Goal: Task Accomplishment & Management: Manage account settings

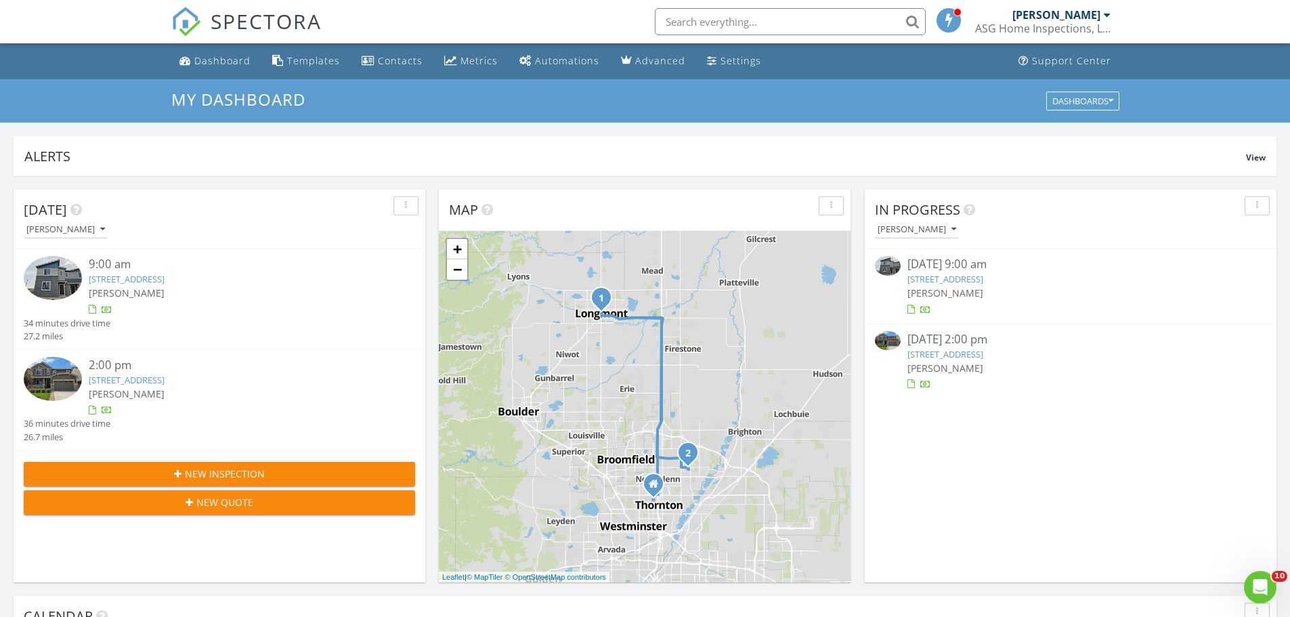
click at [979, 282] on link "1462 Coral Place , Longmont, CO 80504" at bounding box center [945, 279] width 76 height 12
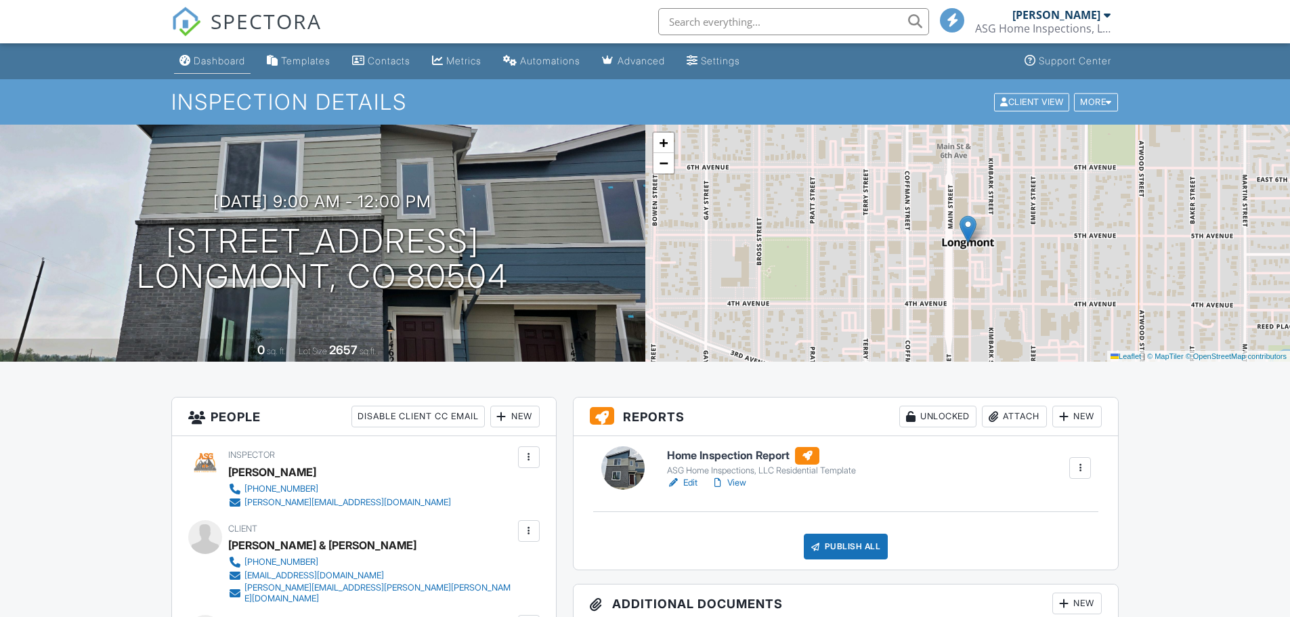
click at [210, 77] on li "Dashboard" at bounding box center [212, 61] width 82 height 36
click at [215, 62] on div "Dashboard" at bounding box center [219, 61] width 51 height 12
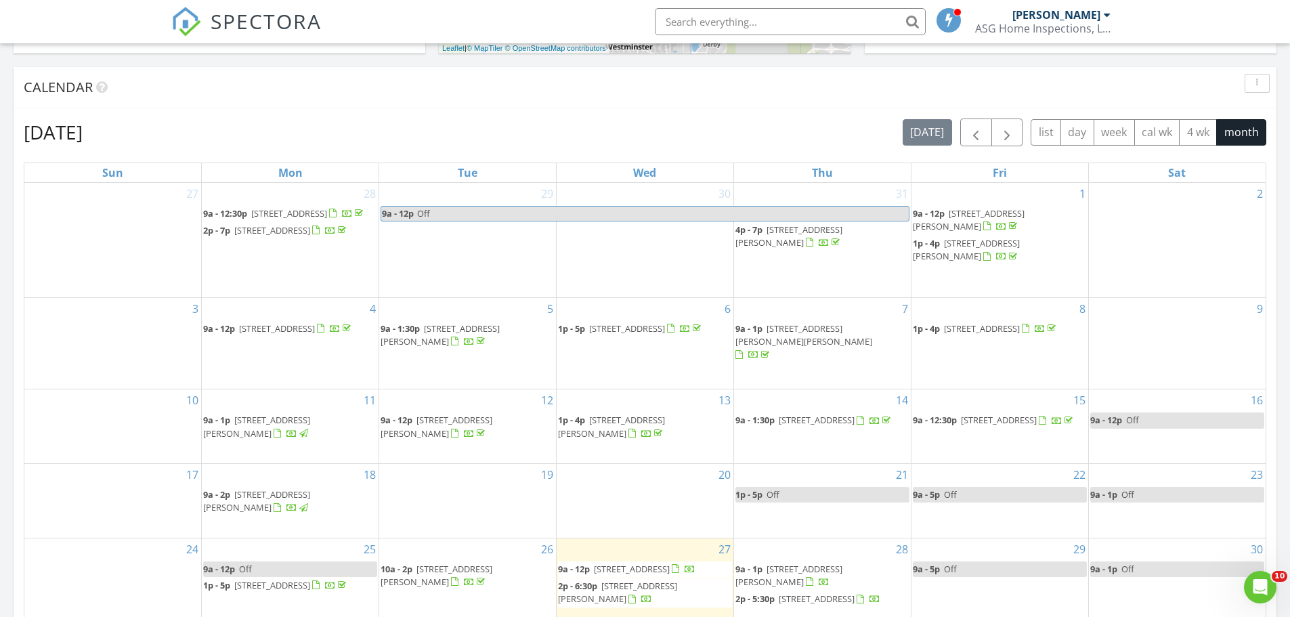
scroll to position [716, 0]
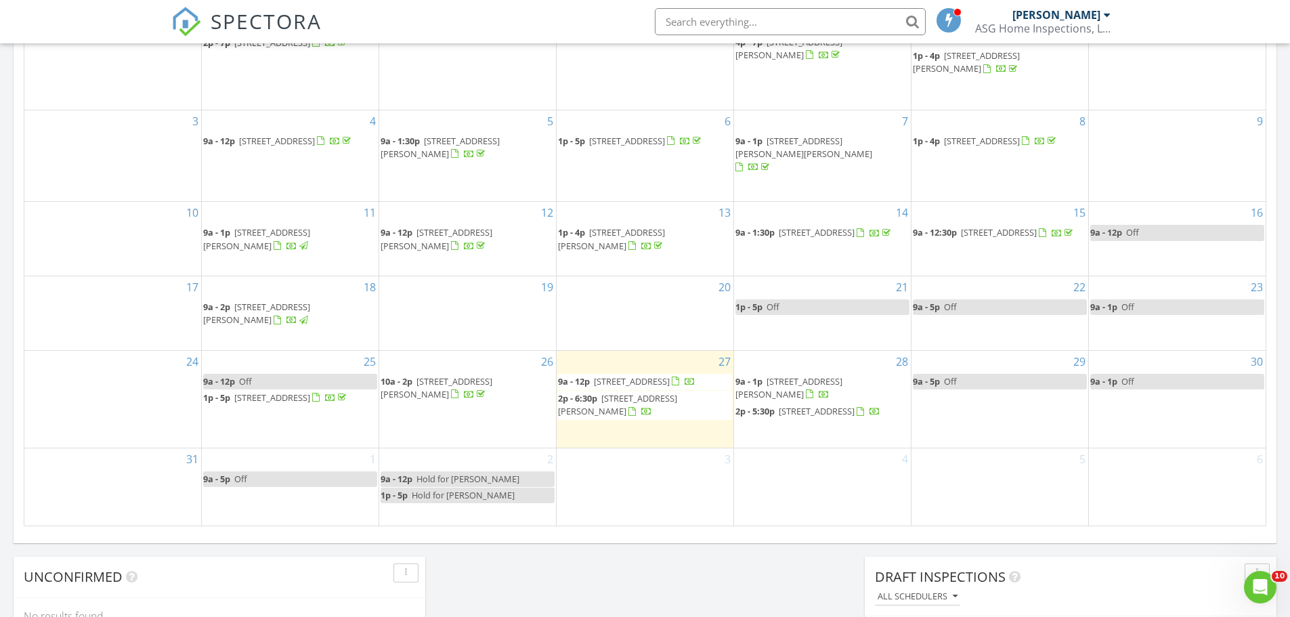
click at [831, 375] on span "14219 Beebalm Ave, Parker 80134" at bounding box center [788, 387] width 107 height 25
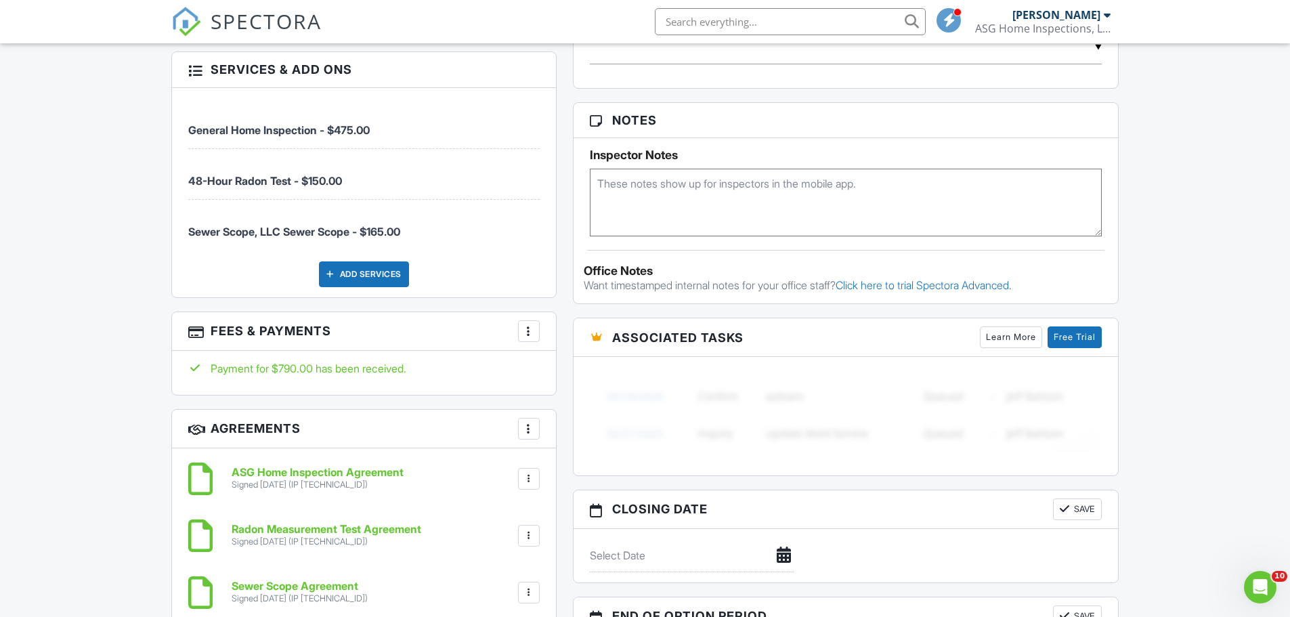
scroll to position [948, 0]
click at [527, 336] on div "More" at bounding box center [529, 330] width 22 height 22
click at [131, 404] on div "Dashboard Templates Contacts Metrics Automations Advanced Settings Support Cent…" at bounding box center [645, 328] width 1290 height 2464
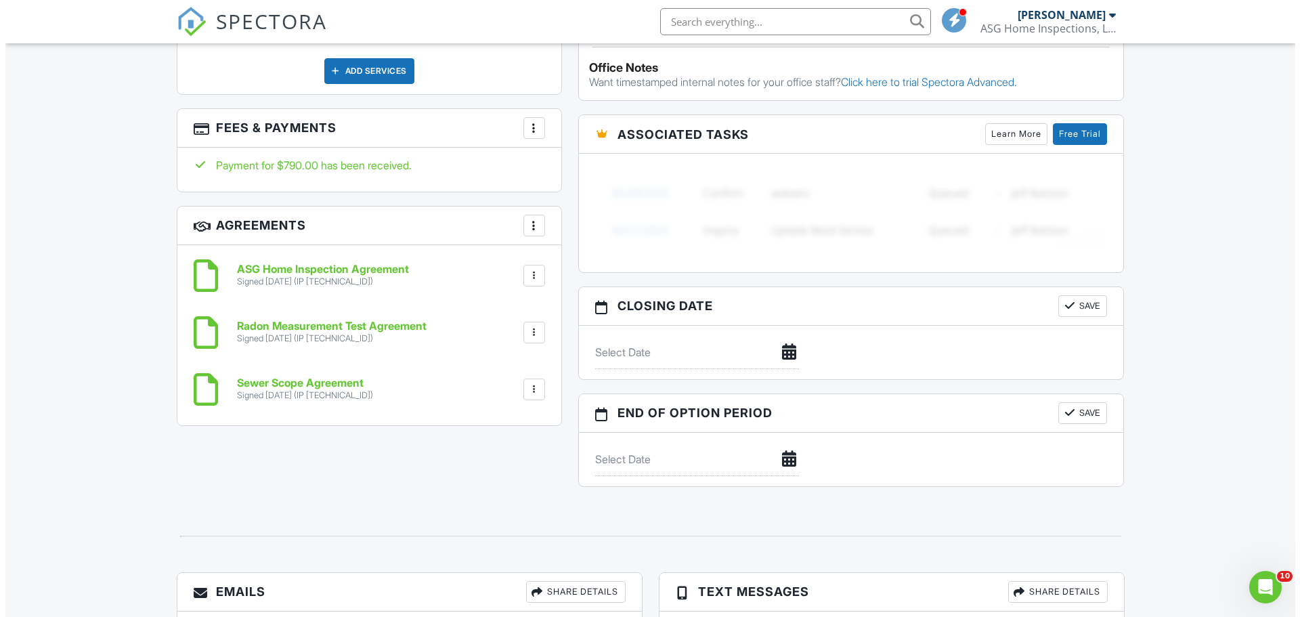
scroll to position [1151, 0]
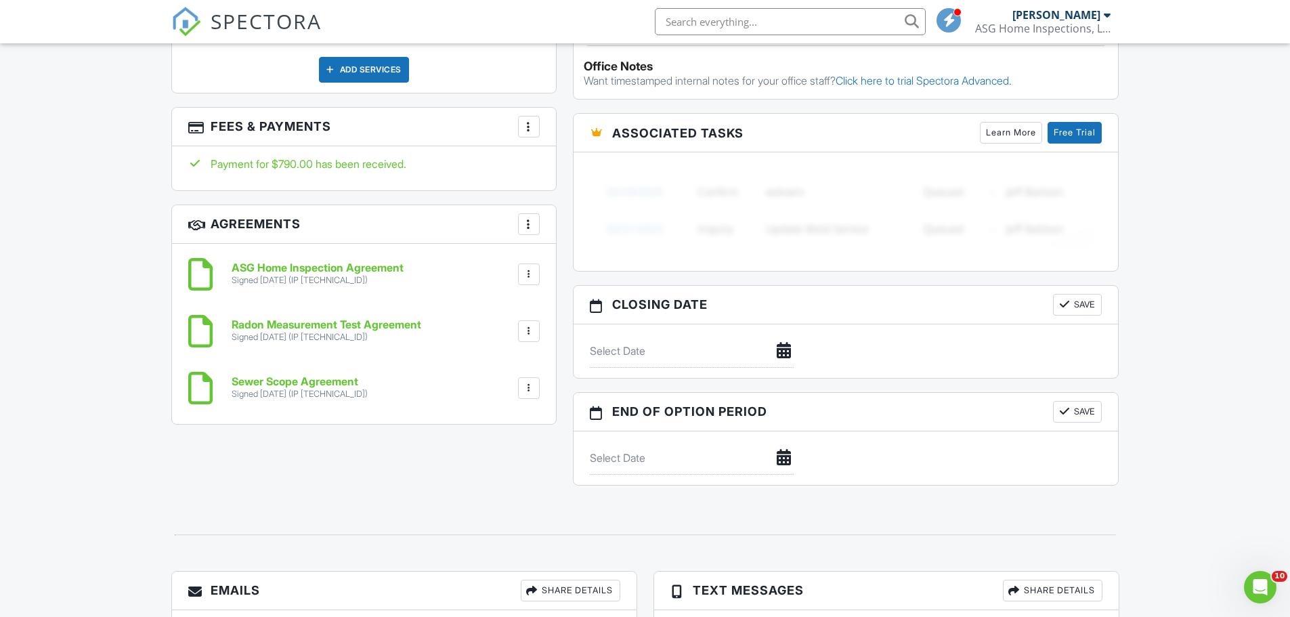
click at [527, 127] on div at bounding box center [529, 127] width 14 height 14
click at [567, 163] on li "Edit Fees & Payments" at bounding box center [596, 168] width 141 height 34
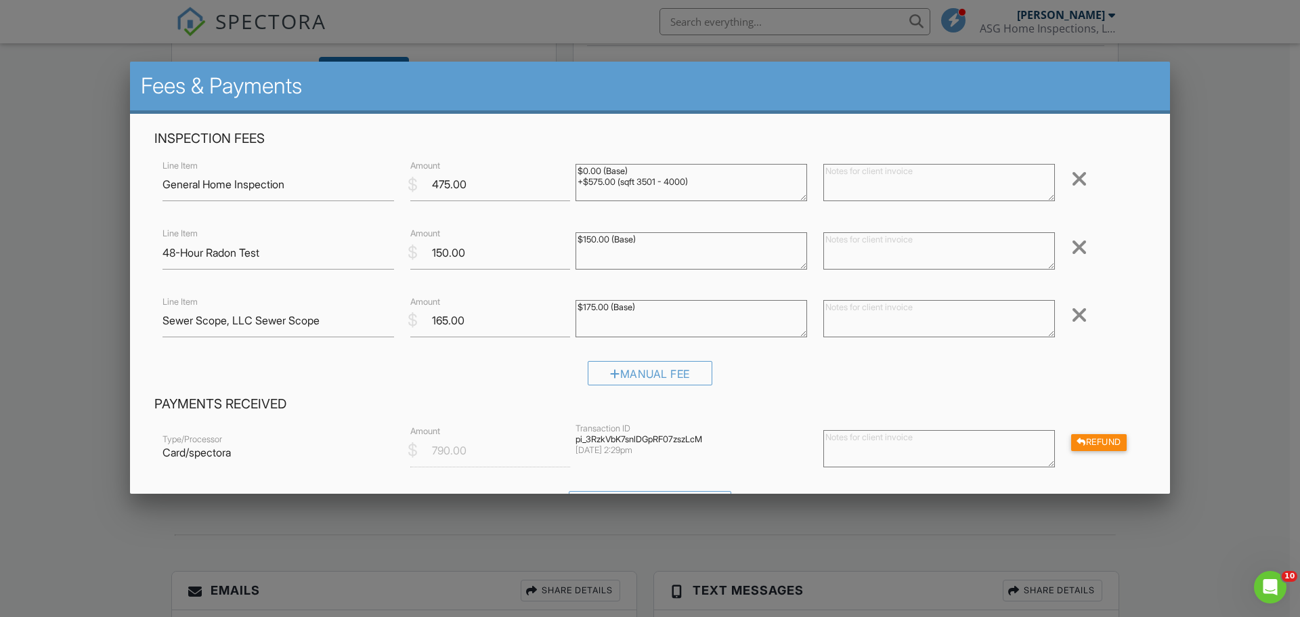
click at [1072, 249] on div at bounding box center [1079, 247] width 16 height 22
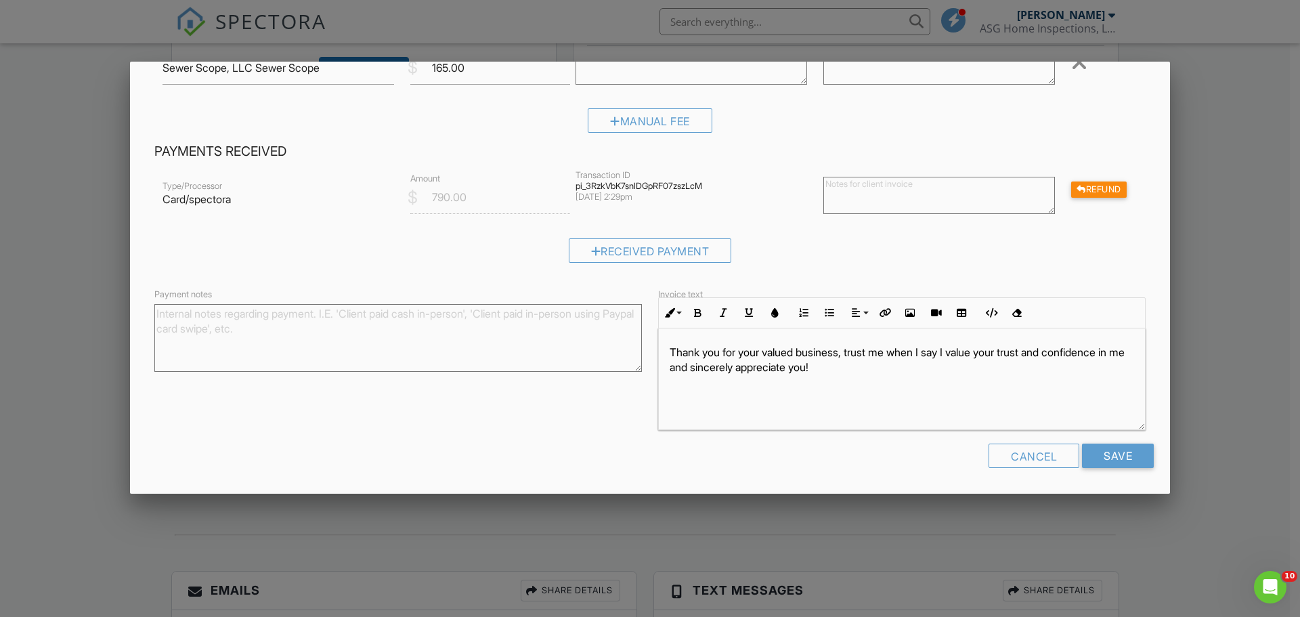
scroll to position [185, 0]
click at [1105, 456] on input "Save" at bounding box center [1118, 455] width 72 height 24
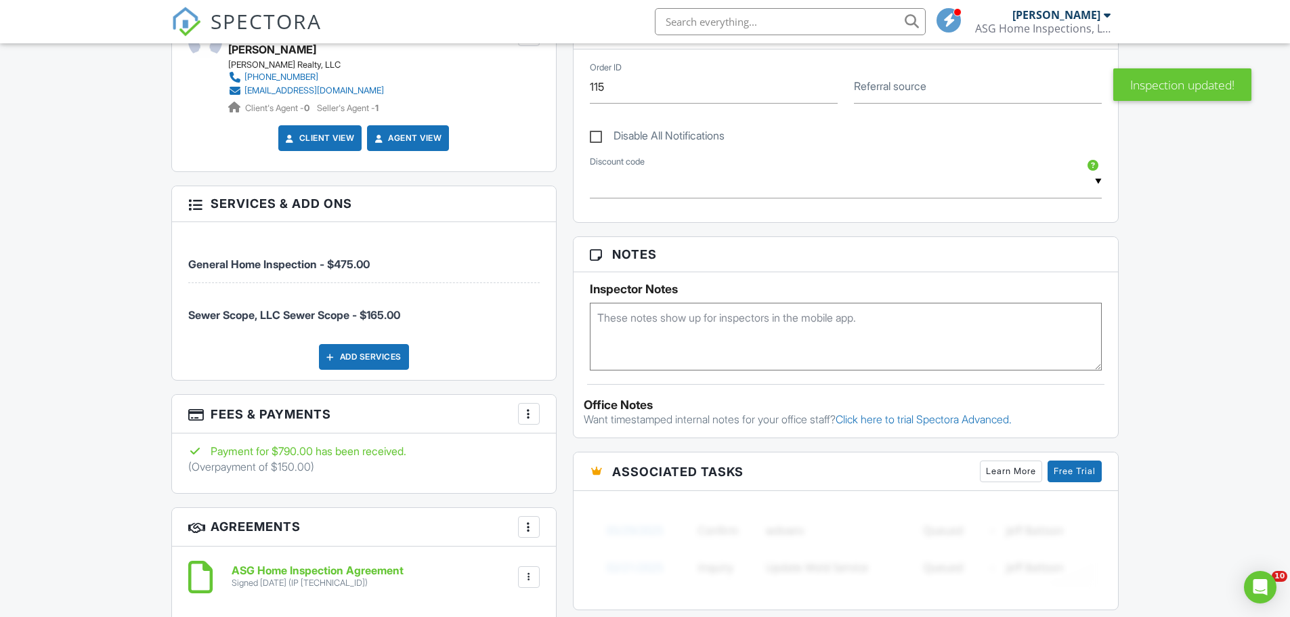
click at [532, 410] on div at bounding box center [529, 414] width 14 height 14
click at [594, 458] on li "Edit Fees & Payments" at bounding box center [596, 455] width 141 height 34
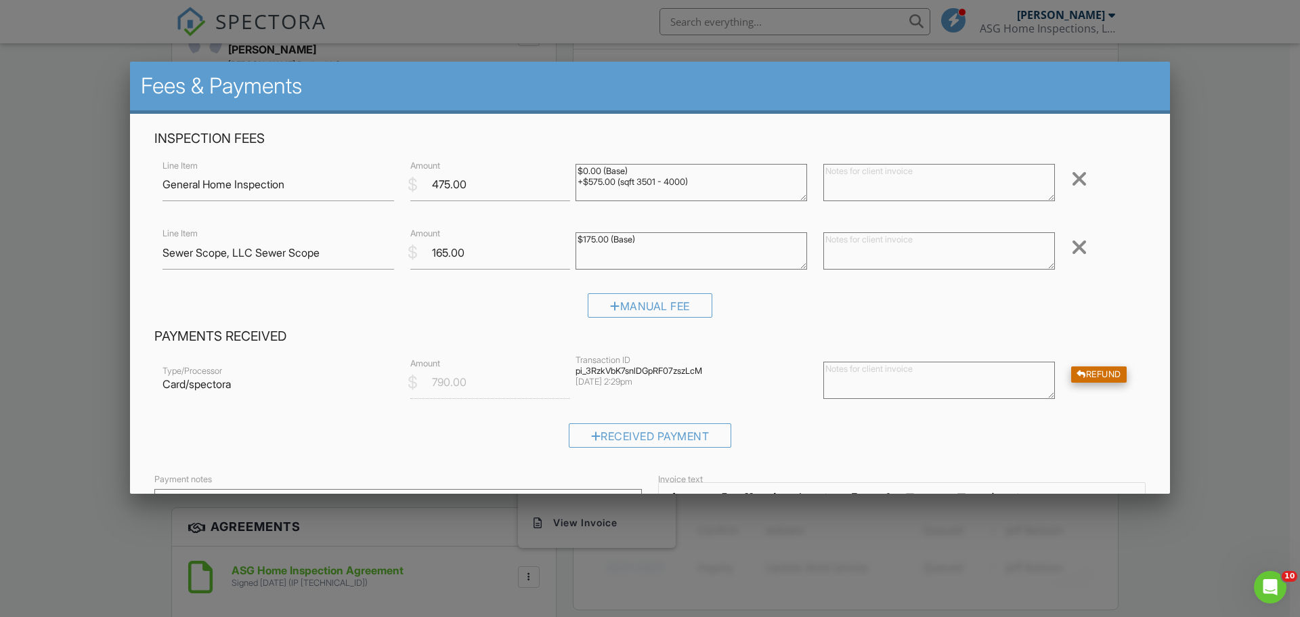
click at [1085, 378] on div "Refund" at bounding box center [1099, 374] width 56 height 17
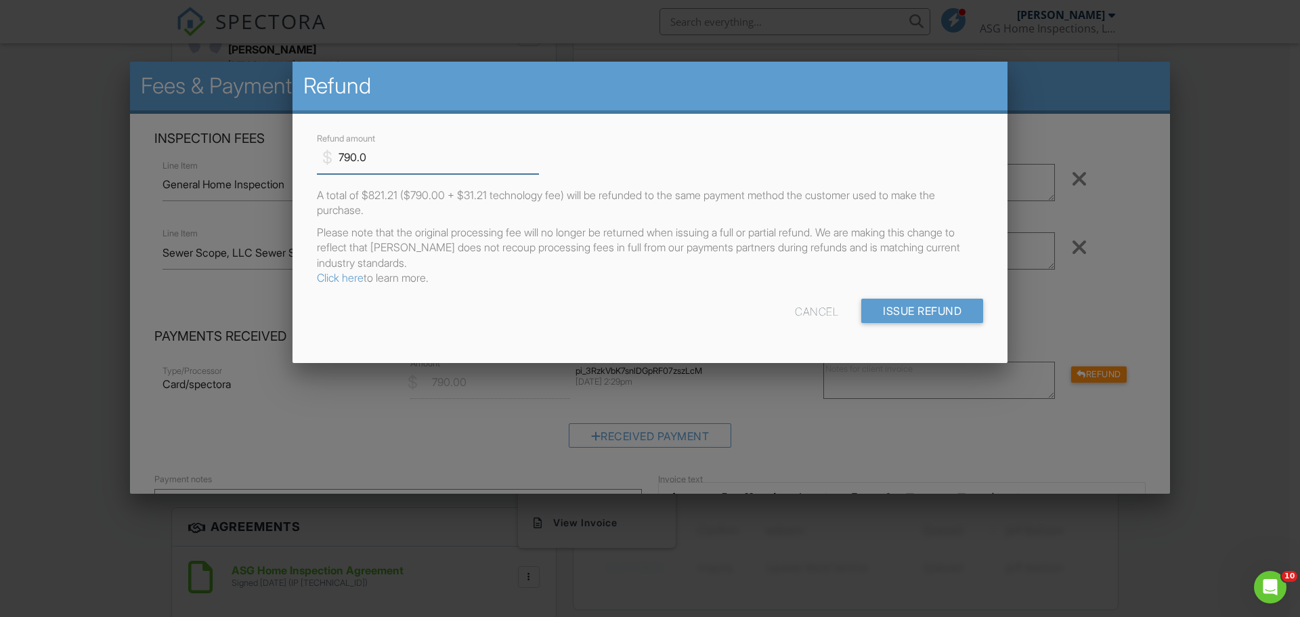
drag, startPoint x: 369, startPoint y: 167, endPoint x: 271, endPoint y: 167, distance: 98.2
click at [271, 167] on body "SPECTORA Adam Gonzales ASG Home Inspections, LLC Role: Inspector Change Role Da…" at bounding box center [645, 441] width 1290 height 2507
type input "150.00"
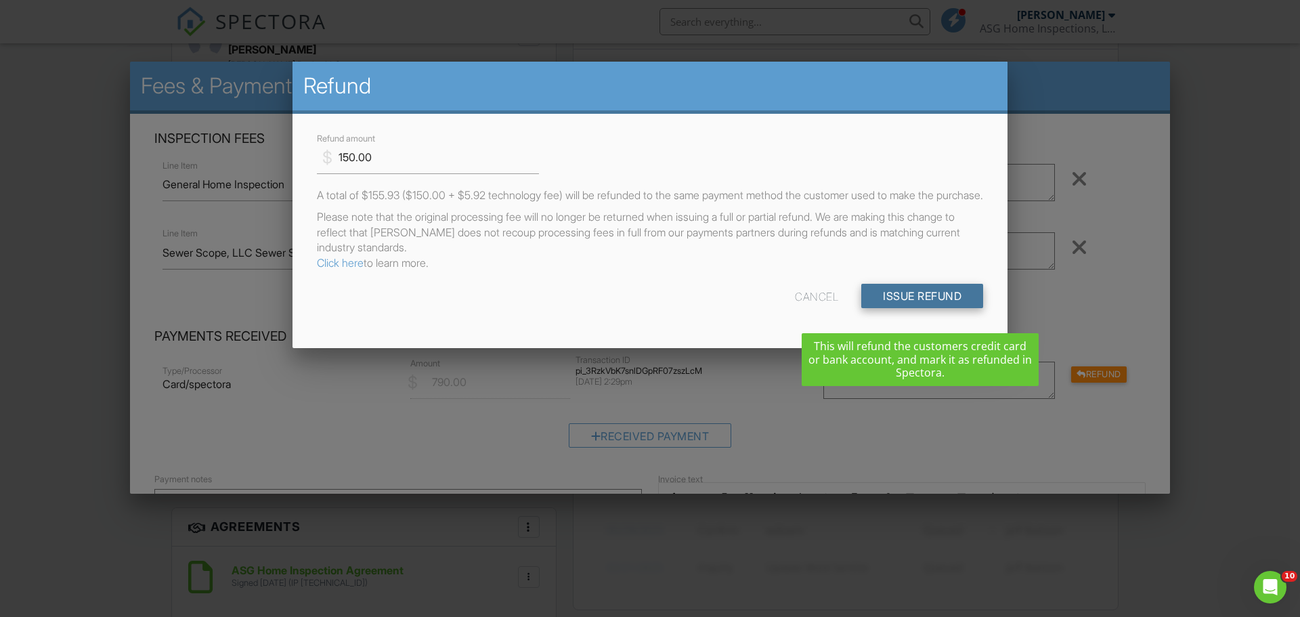
click at [932, 308] on input "Issue Refund" at bounding box center [922, 296] width 122 height 24
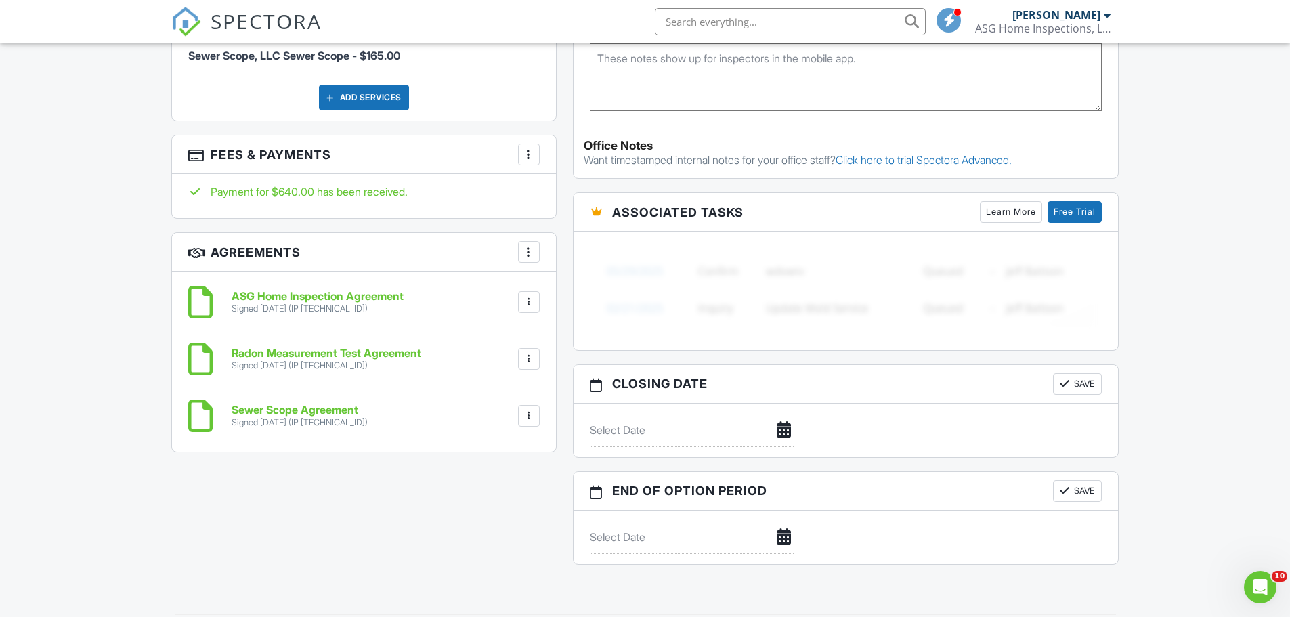
scroll to position [1083, 0]
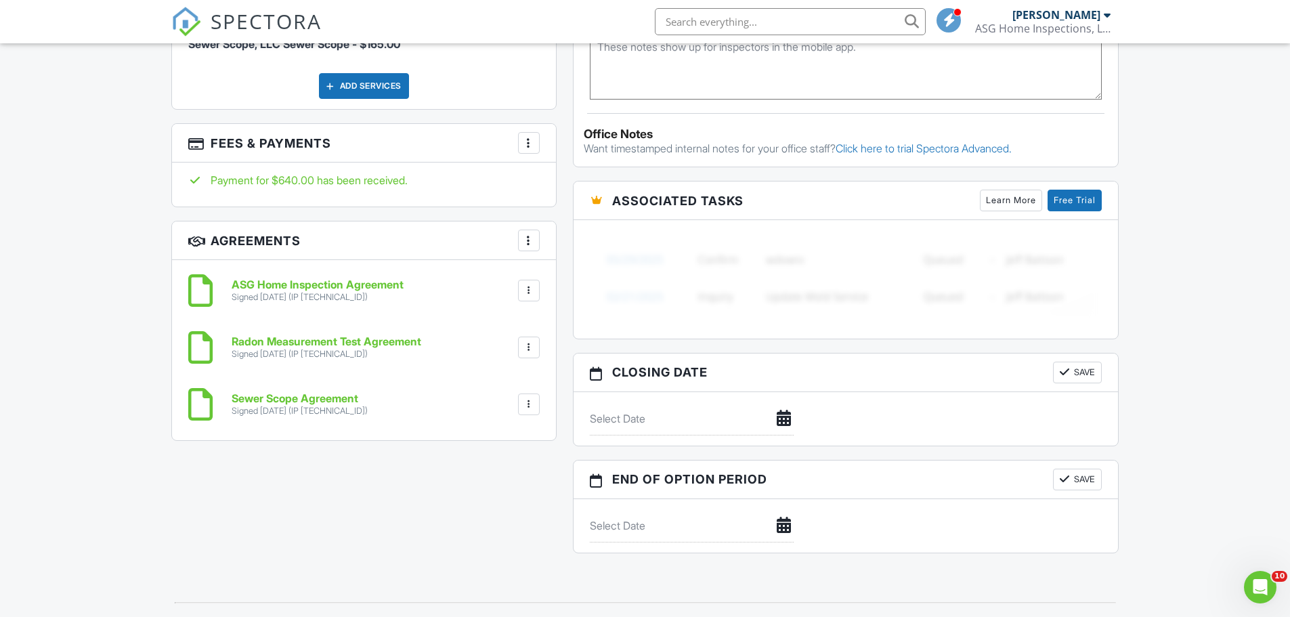
click at [533, 403] on div at bounding box center [529, 404] width 14 height 14
drag, startPoint x: 157, startPoint y: 529, endPoint x: 240, endPoint y: 475, distance: 98.8
click at [164, 522] on div "Dashboard Templates Contacts Metrics Automations Advanced Settings Support Cent…" at bounding box center [645, 226] width 1290 height 2532
click at [531, 344] on div at bounding box center [529, 347] width 14 height 14
click at [501, 412] on li "Delete" at bounding box center [492, 418] width 77 height 34
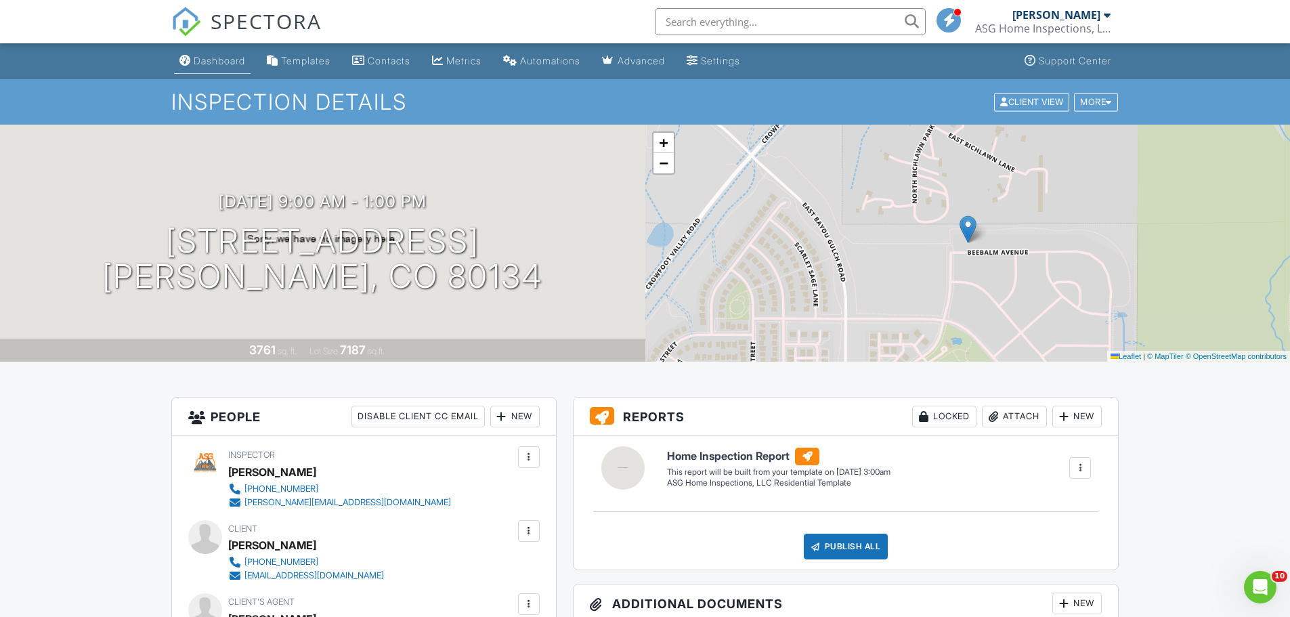
click at [225, 56] on div "Dashboard" at bounding box center [219, 61] width 51 height 12
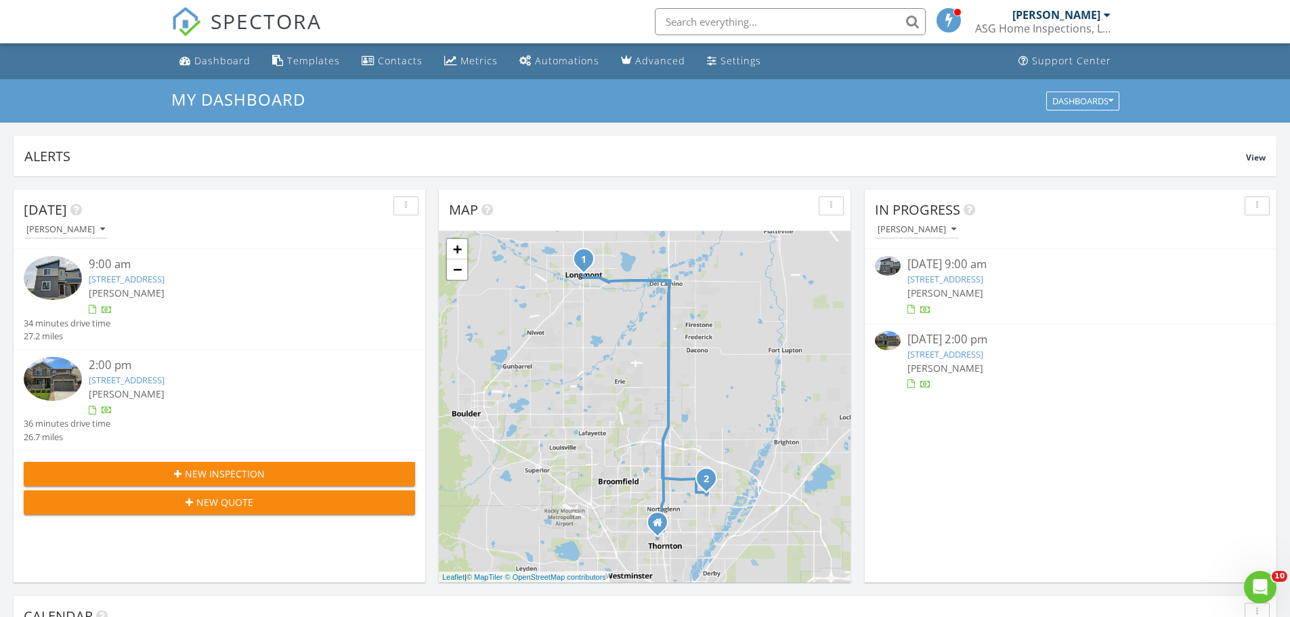
click at [983, 276] on link "[STREET_ADDRESS]" at bounding box center [945, 279] width 76 height 12
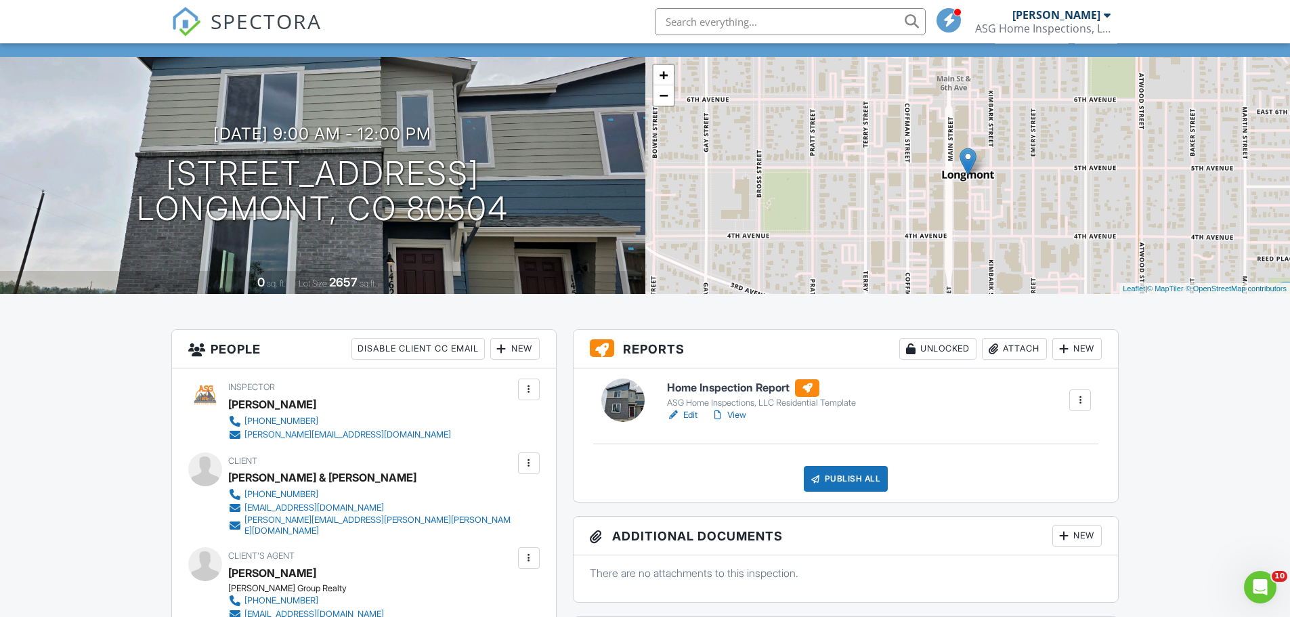
click at [686, 416] on link "Edit" at bounding box center [682, 415] width 30 height 14
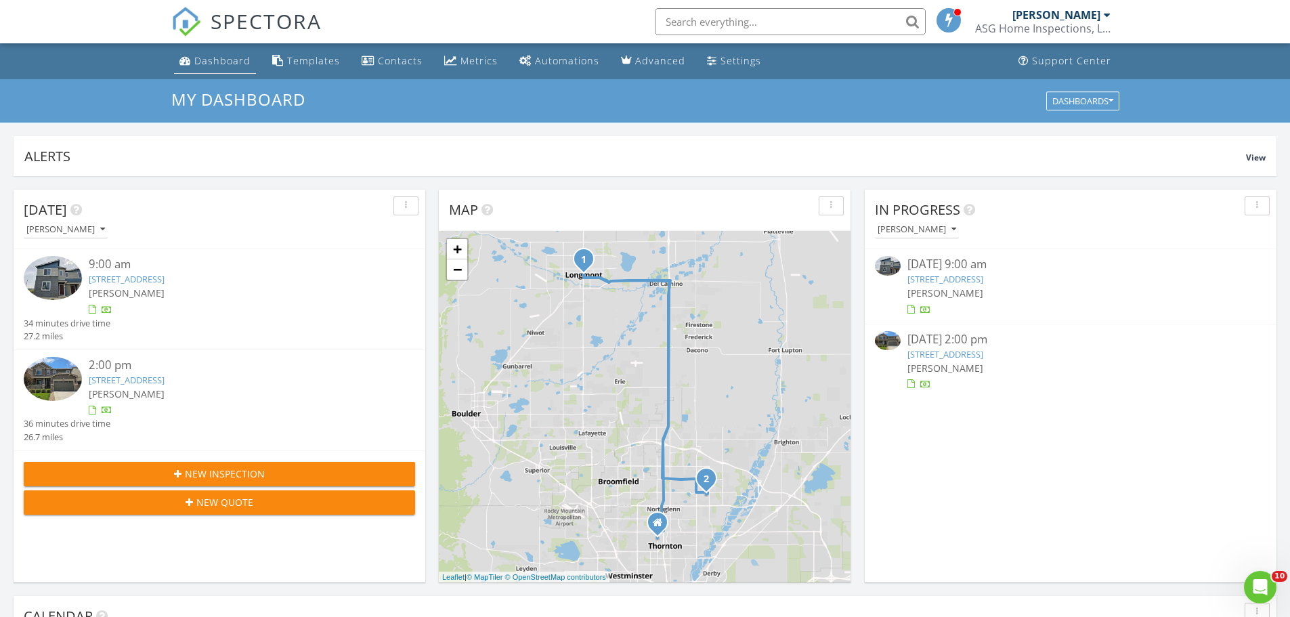
click at [237, 59] on div "Dashboard" at bounding box center [222, 60] width 56 height 13
